Goal: Find specific page/section: Find specific page/section

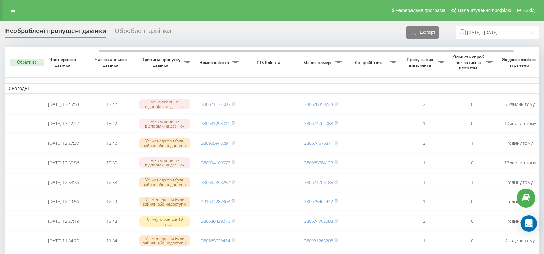
scroll to position [0, 53]
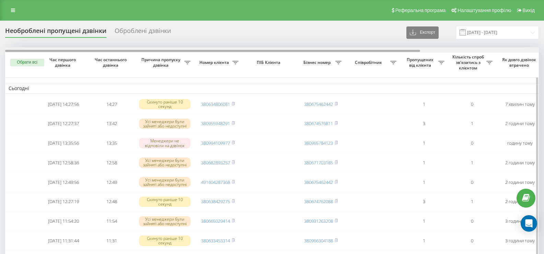
drag, startPoint x: 0, startPoint y: 0, endPoint x: 159, endPoint y: 51, distance: 167.3
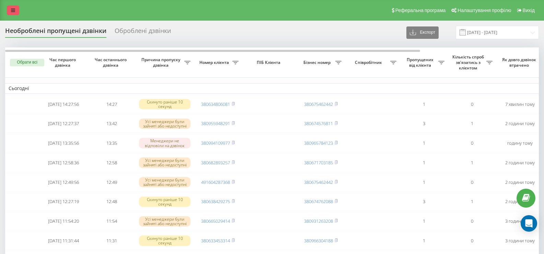
click at [13, 9] on icon at bounding box center [13, 10] width 4 height 5
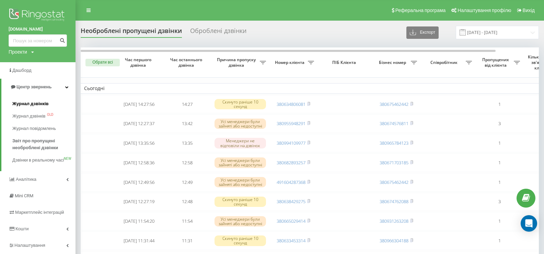
click at [19, 105] on span "Журнал дзвінків" at bounding box center [30, 103] width 36 height 7
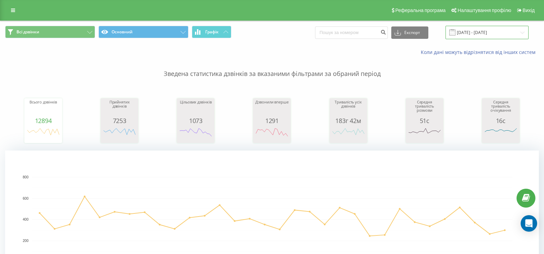
click at [476, 33] on input "[DATE] - [DATE]" at bounding box center [487, 32] width 83 height 13
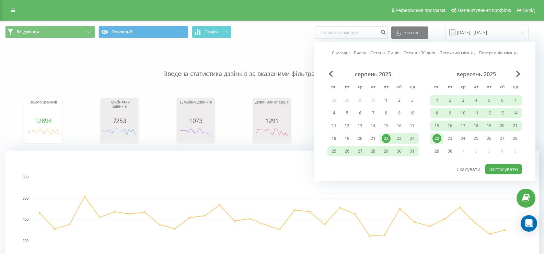
click at [438, 139] on div "22" at bounding box center [437, 138] width 9 height 9
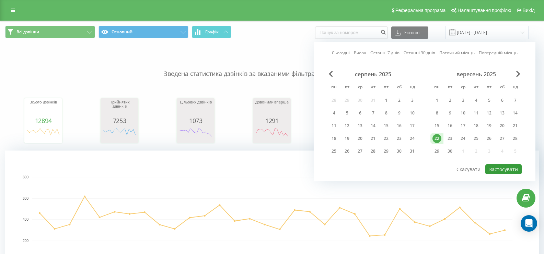
click at [508, 168] on button "Застосувати" at bounding box center [504, 169] width 36 height 10
type input "22.09.2025 - 22.09.2025"
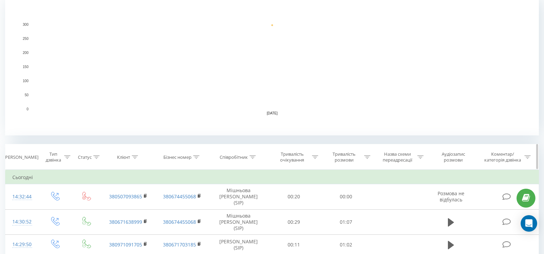
scroll to position [240, 0]
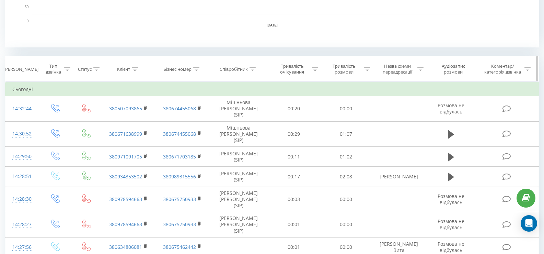
click at [254, 70] on icon at bounding box center [253, 68] width 6 height 3
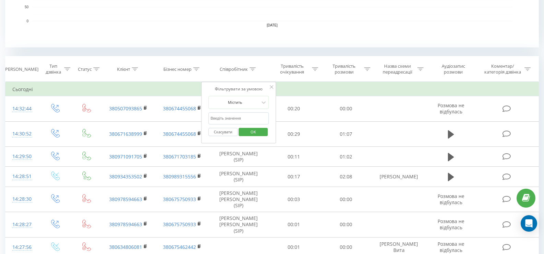
click at [228, 116] on input "text" at bounding box center [239, 118] width 60 height 12
click at [248, 133] on span "OK" at bounding box center [253, 131] width 19 height 11
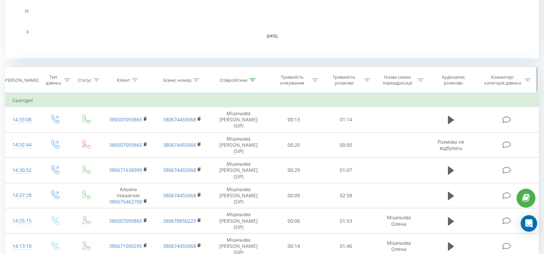
scroll to position [240, 0]
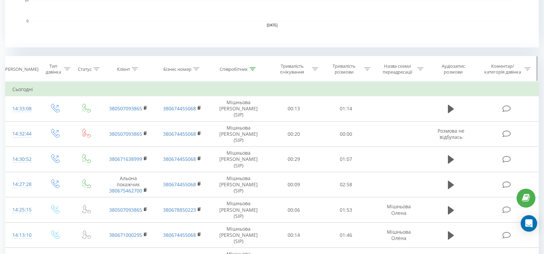
click at [252, 69] on icon at bounding box center [253, 68] width 6 height 3
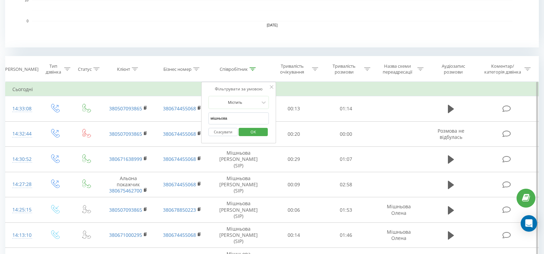
click at [250, 121] on input "мішньова" at bounding box center [239, 118] width 60 height 12
type input "м"
click at [248, 133] on span "OK" at bounding box center [253, 131] width 19 height 11
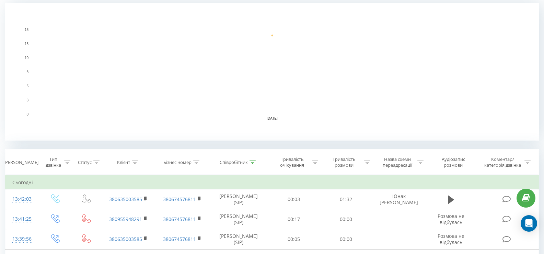
scroll to position [216, 0]
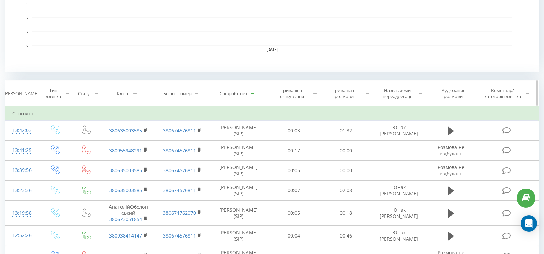
click at [257, 95] on div "Співробітник" at bounding box center [239, 94] width 58 height 6
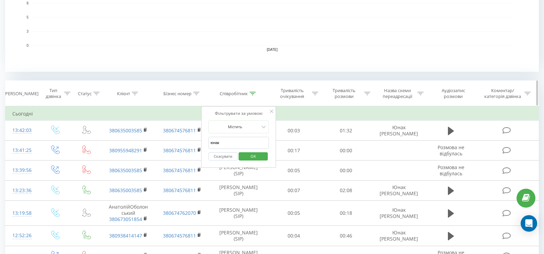
click at [254, 95] on div at bounding box center [253, 94] width 6 height 6
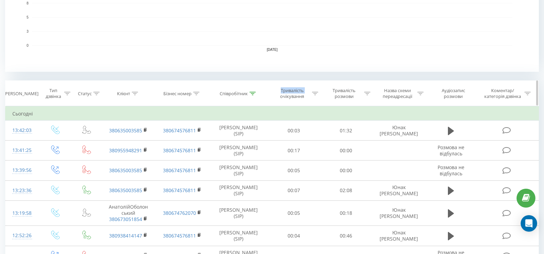
click at [254, 95] on div at bounding box center [253, 94] width 6 height 6
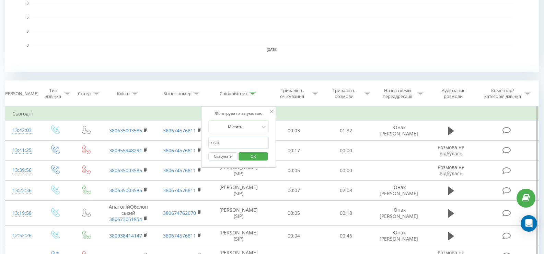
click at [251, 147] on input "юнак" at bounding box center [239, 143] width 60 height 12
type input "ю"
click at [251, 155] on span "OK" at bounding box center [253, 156] width 19 height 11
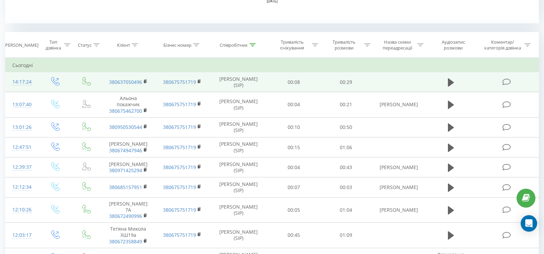
scroll to position [275, 0]
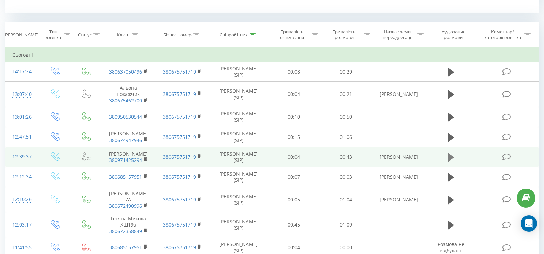
click at [453, 162] on icon at bounding box center [451, 158] width 6 height 10
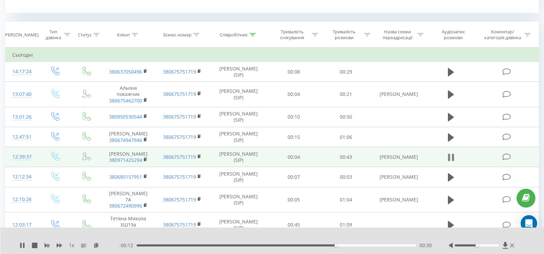
click at [451, 162] on icon at bounding box center [451, 158] width 6 height 10
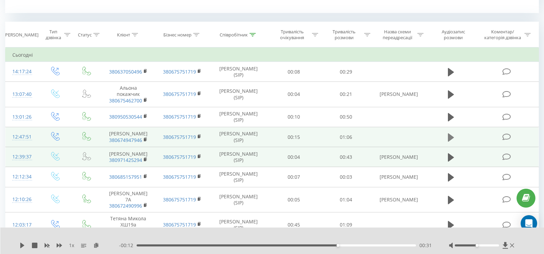
click at [450, 140] on icon at bounding box center [451, 137] width 6 height 8
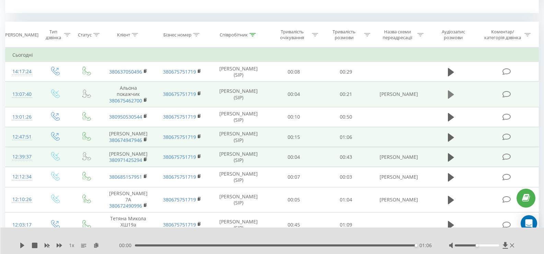
click at [447, 96] on button at bounding box center [451, 94] width 10 height 10
click at [254, 35] on icon at bounding box center [253, 34] width 6 height 3
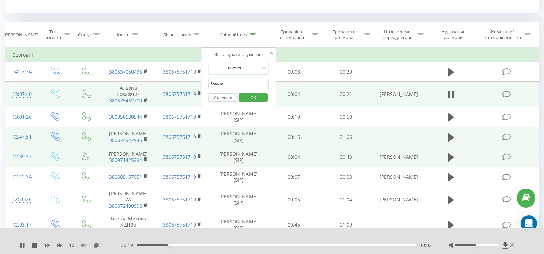
click at [251, 83] on input "бавыко" at bounding box center [239, 84] width 60 height 12
type input "б"
click at [255, 97] on span "OK" at bounding box center [253, 97] width 19 height 11
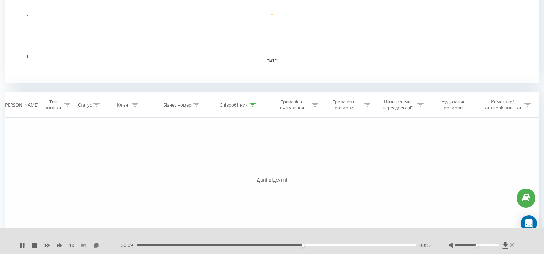
scroll to position [194, 0]
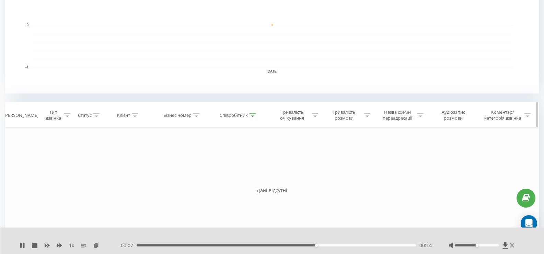
click at [255, 114] on icon at bounding box center [253, 114] width 6 height 3
click at [261, 166] on input "соколан" at bounding box center [239, 164] width 60 height 12
type input "с"
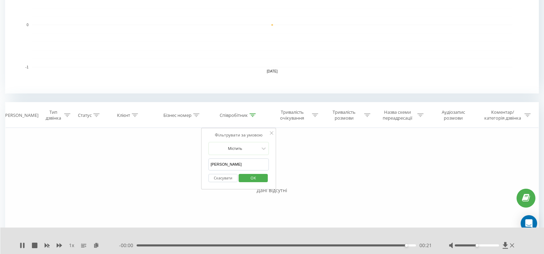
click at [257, 176] on span "OK" at bounding box center [253, 177] width 19 height 11
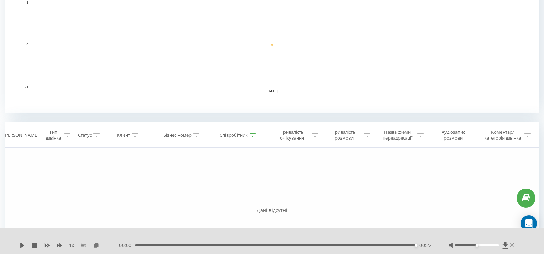
scroll to position [229, 0]
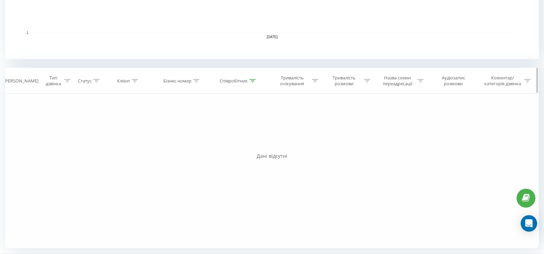
click at [252, 83] on div at bounding box center [253, 81] width 6 height 6
click at [260, 127] on input "гончарова" at bounding box center [239, 130] width 60 height 12
type input "г"
click at [272, 100] on icon at bounding box center [271, 98] width 3 height 3
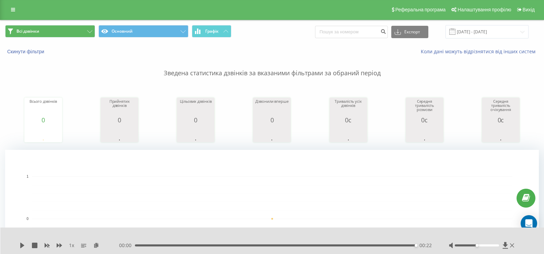
scroll to position [0, 0]
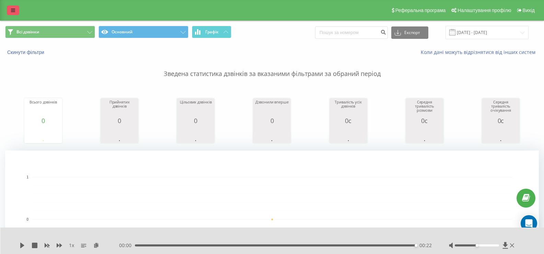
click at [13, 6] on link at bounding box center [13, 10] width 12 height 10
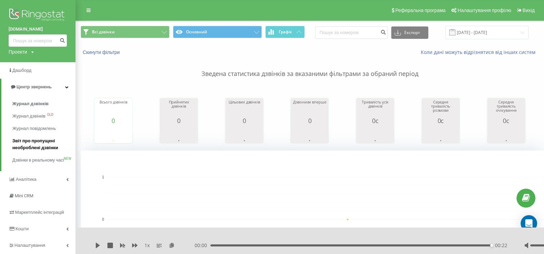
click at [22, 148] on span "Звіт про пропущені необроблені дзвінки" at bounding box center [42, 144] width 60 height 14
